Goal: Task Accomplishment & Management: Manage account settings

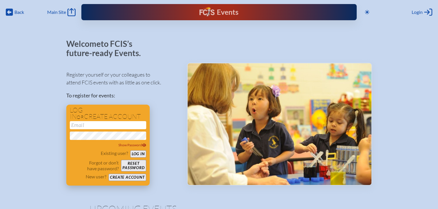
type input "[EMAIL_ADDRESS][DOMAIN_NAME]"
click at [134, 151] on button "Log in" at bounding box center [138, 153] width 16 height 7
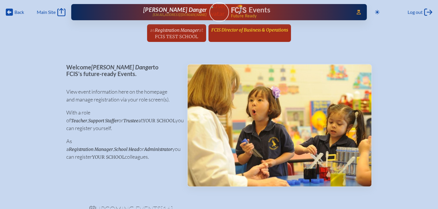
click at [246, 33] on link "FCIS Director of Business & Operations since [DATE]" at bounding box center [249, 29] width 81 height 11
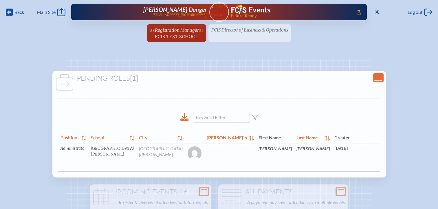
scroll to position [0, 10]
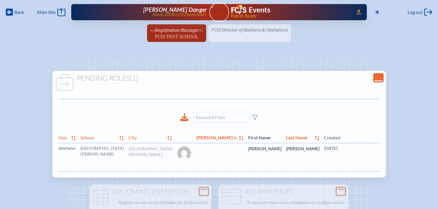
click at [431, 159] on link "edit Person’s Details" at bounding box center [440, 157] width 19 height 18
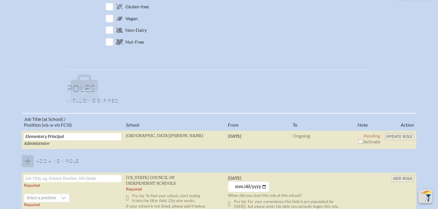
scroll to position [376, 0]
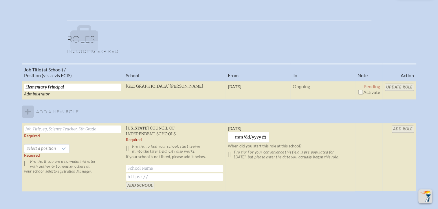
click at [361, 90] on input "checkbox" at bounding box center [360, 92] width 5 height 5
checkbox input "true"
click at [397, 85] on input "Update Role" at bounding box center [399, 87] width 29 height 7
